Goal: Information Seeking & Learning: Learn about a topic

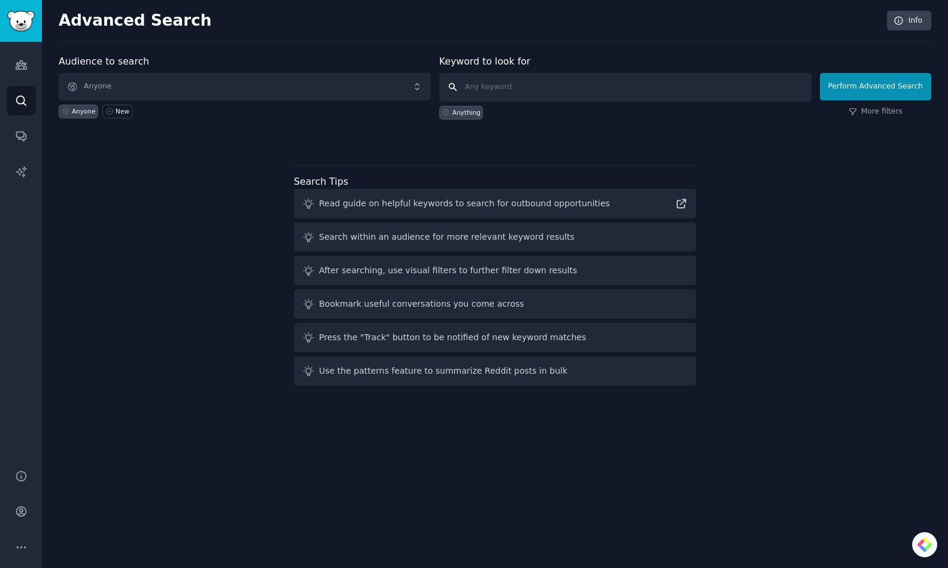
click at [570, 85] on input "text" at bounding box center [625, 87] width 372 height 29
type input "reishi"
click at [880, 84] on button "Perform Advanced Search" at bounding box center [875, 87] width 111 height 28
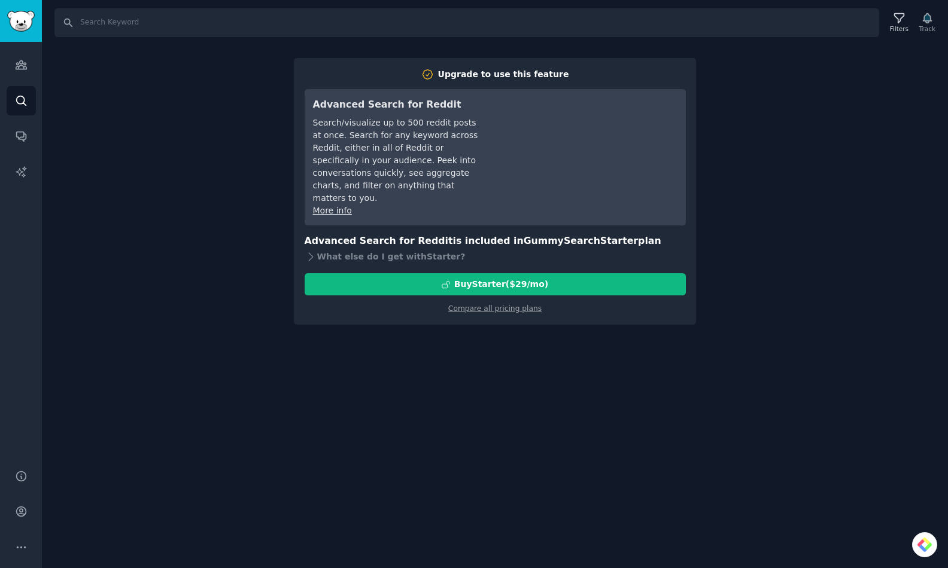
click at [728, 133] on div "Search Filters Track Upgrade to use this feature Advanced Search for Reddit Sea…" at bounding box center [495, 284] width 906 height 568
click at [215, 114] on div "Search Filters Track Upgrade to use this feature Advanced Search for Reddit Sea…" at bounding box center [495, 284] width 906 height 568
click at [19, 61] on icon "Sidebar" at bounding box center [21, 65] width 13 height 13
